Goal: Transaction & Acquisition: Purchase product/service

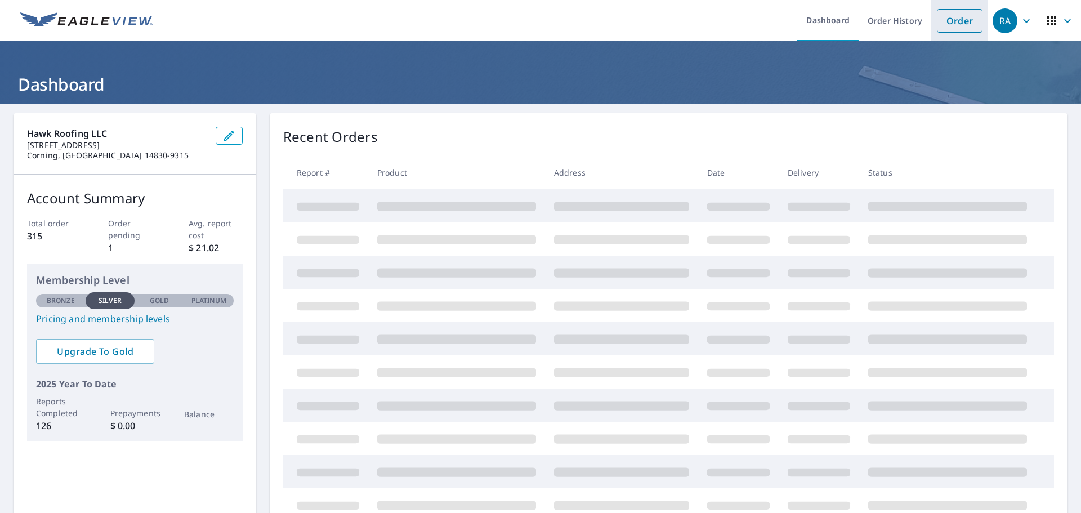
click at [956, 25] on link "Order" at bounding box center [960, 21] width 46 height 24
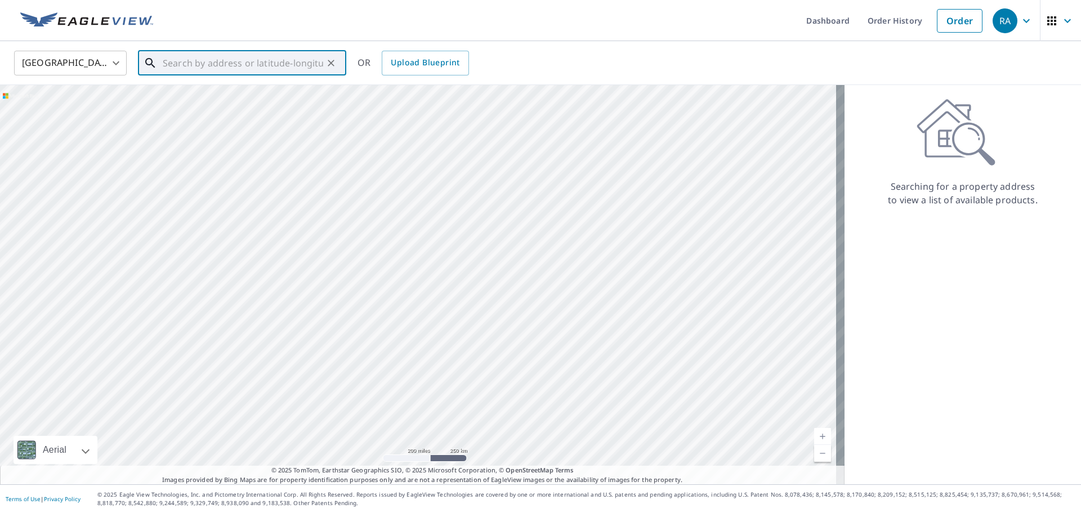
click at [322, 68] on input "text" at bounding box center [243, 63] width 160 height 32
click at [234, 89] on span "[STREET_ADDRESS]" at bounding box center [248, 96] width 177 height 14
type input "[STREET_ADDRESS]"
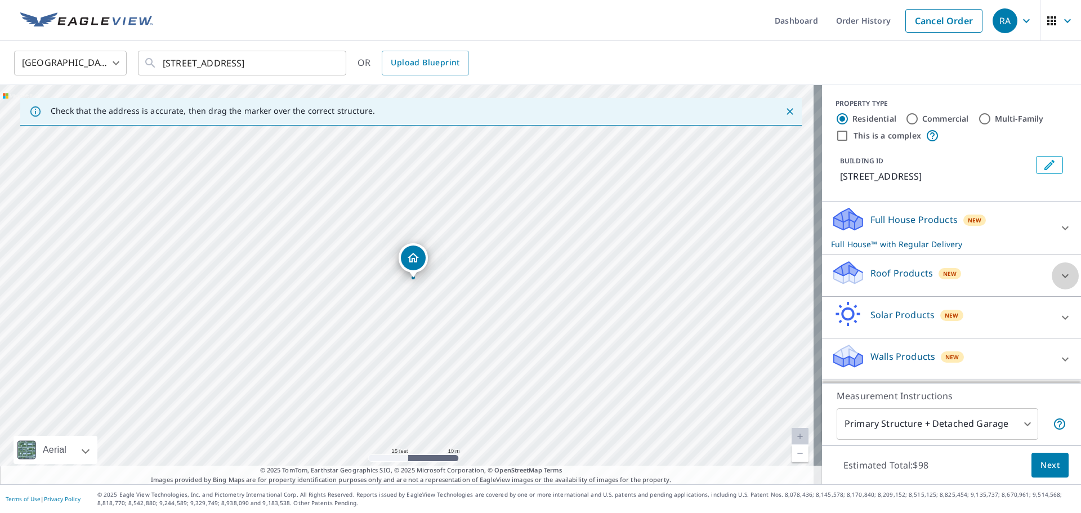
click at [1059, 283] on icon at bounding box center [1066, 276] width 14 height 14
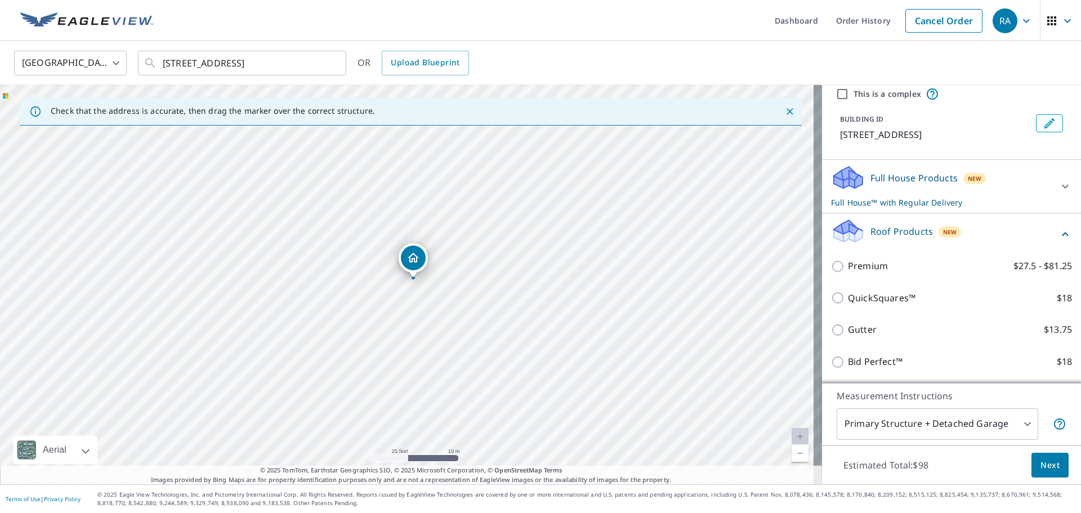
scroll to position [113, 0]
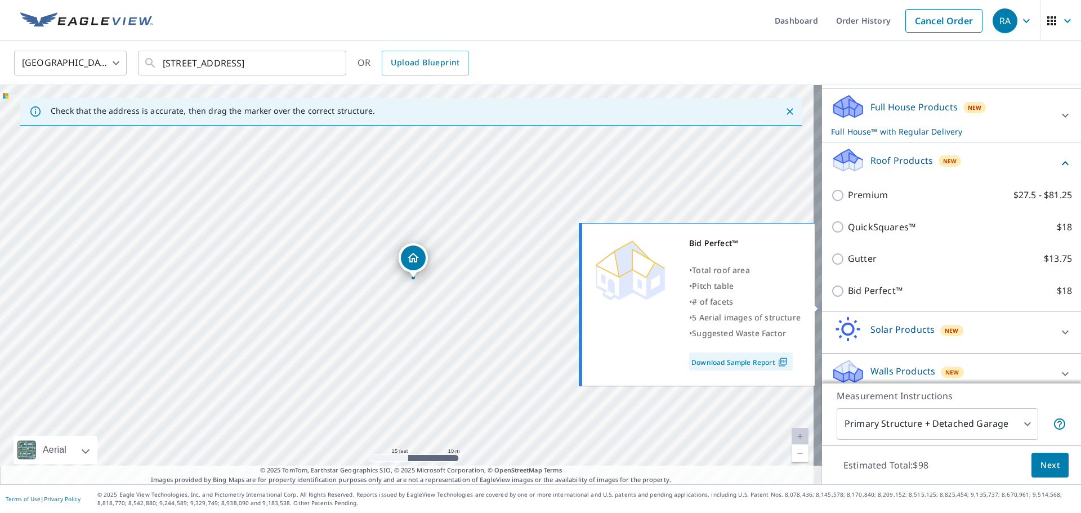
click at [864, 298] on p "Bid Perfect™" at bounding box center [875, 291] width 55 height 14
click at [848, 298] on input "Bid Perfect™ $18" at bounding box center [839, 291] width 17 height 14
checkbox input "true"
checkbox input "false"
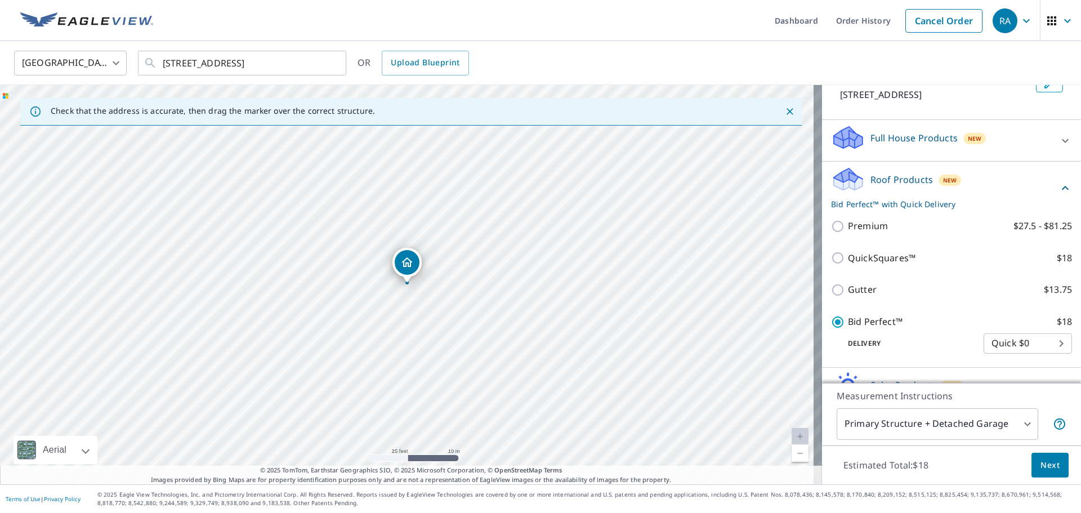
scroll to position [163, 0]
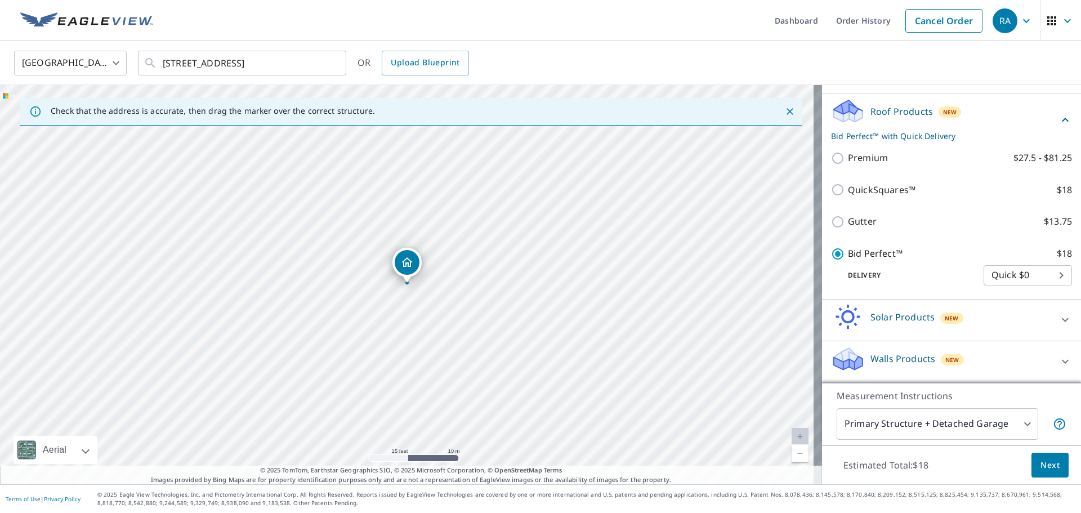
click at [1049, 471] on span "Next" at bounding box center [1050, 465] width 19 height 14
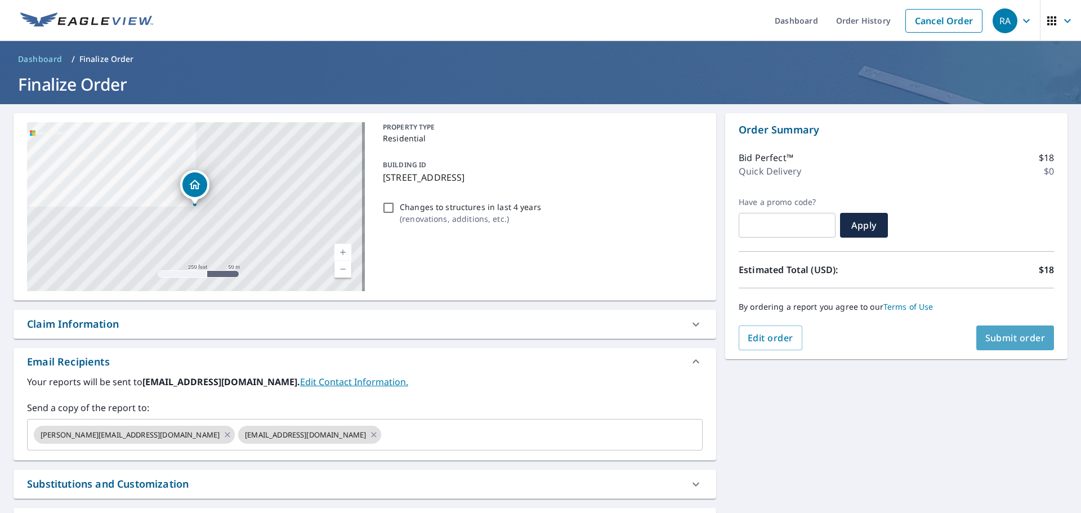
click at [1005, 332] on span "Submit order" at bounding box center [1016, 338] width 60 height 12
checkbox input "true"
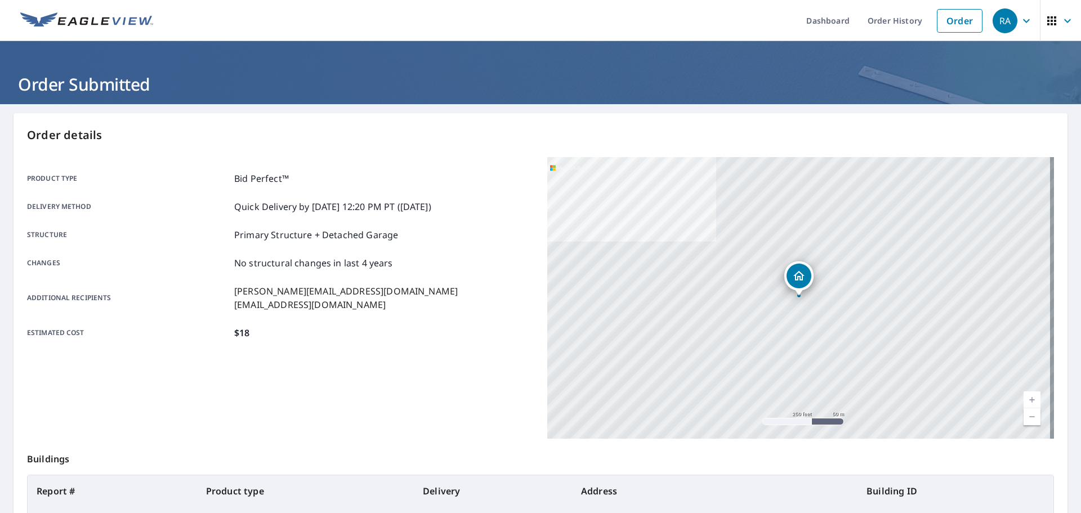
click at [314, 351] on div "Product type Bid Perfect™ Delivery method Quick Delivery by [DATE] 12:20 PM PT …" at bounding box center [280, 255] width 507 height 197
